Goal: Task Accomplishment & Management: Use online tool/utility

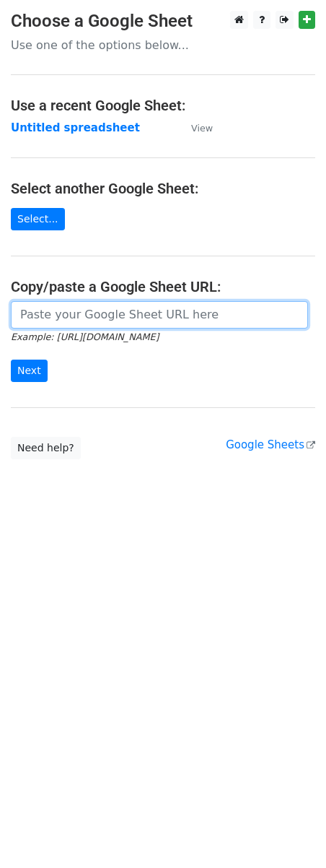
drag, startPoint x: 44, startPoint y: 306, endPoint x: 41, endPoint y: 315, distance: 9.1
click at [44, 306] on input "url" at bounding box center [160, 314] width 298 height 27
click at [67, 316] on input "url" at bounding box center [160, 314] width 298 height 27
paste input "https://docs.google.com/spreadsheets/d/163XB-8Yny3Yqdfv7PGJV9Sx20gbpqEH2WEnUA6G…"
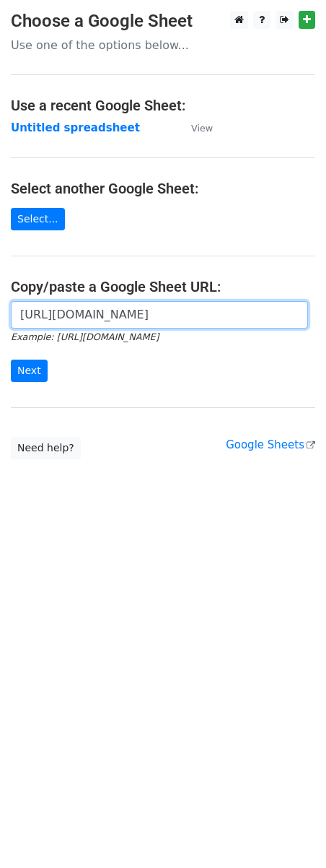
type input "https://docs.google.com/spreadsheets/d/163XB-8Yny3Yqdfv7PGJV9Sx20gbpqEH2WEnUA6G…"
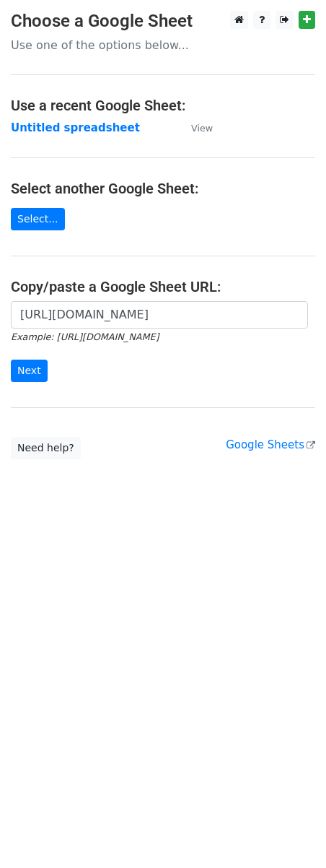
scroll to position [0, 0]
click at [32, 370] on input "Next" at bounding box center [29, 371] width 37 height 22
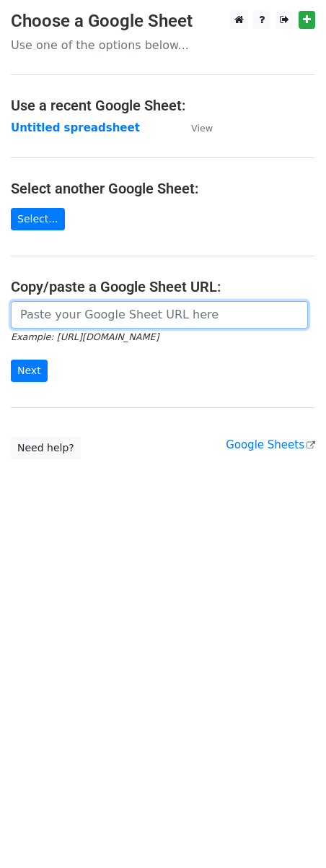
click at [59, 318] on input "url" at bounding box center [160, 314] width 298 height 27
paste input "https://docs.google.com/spreadsheets/d/163XB-8Yny3Yqdfv7PGJV9Sx20gbpqEH2WEnUA6G…"
type input "https://docs.google.com/spreadsheets/d/163XB-8Yny3Yqdfv7PGJV9Sx20gbpqEH2WEnUA6G…"
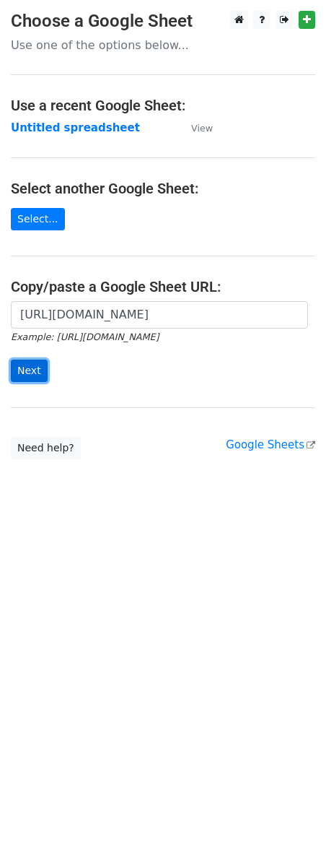
click at [35, 365] on input "Next" at bounding box center [29, 371] width 37 height 22
